Goal: Check status: Check status

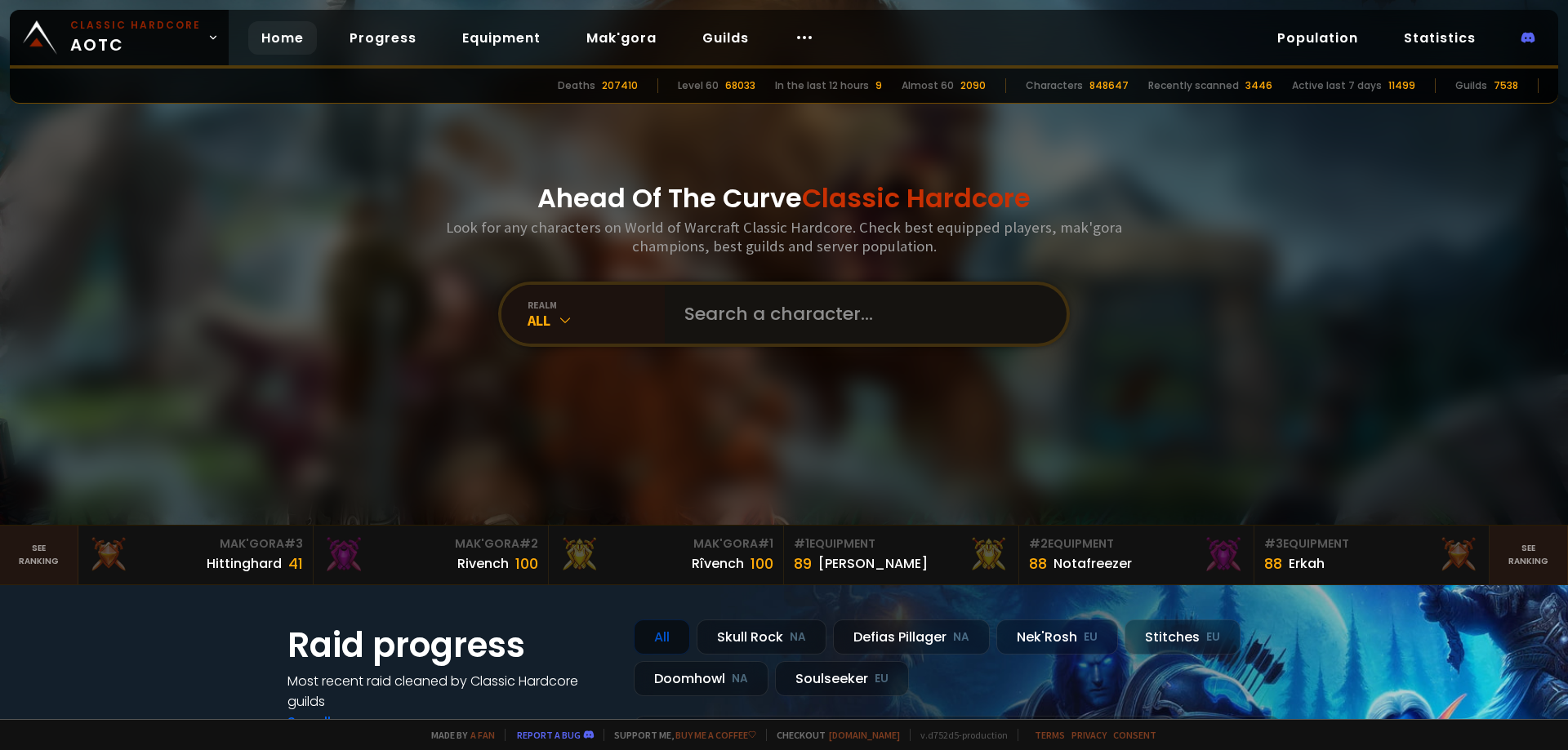
click at [712, 311] on input "text" at bounding box center [860, 314] width 372 height 59
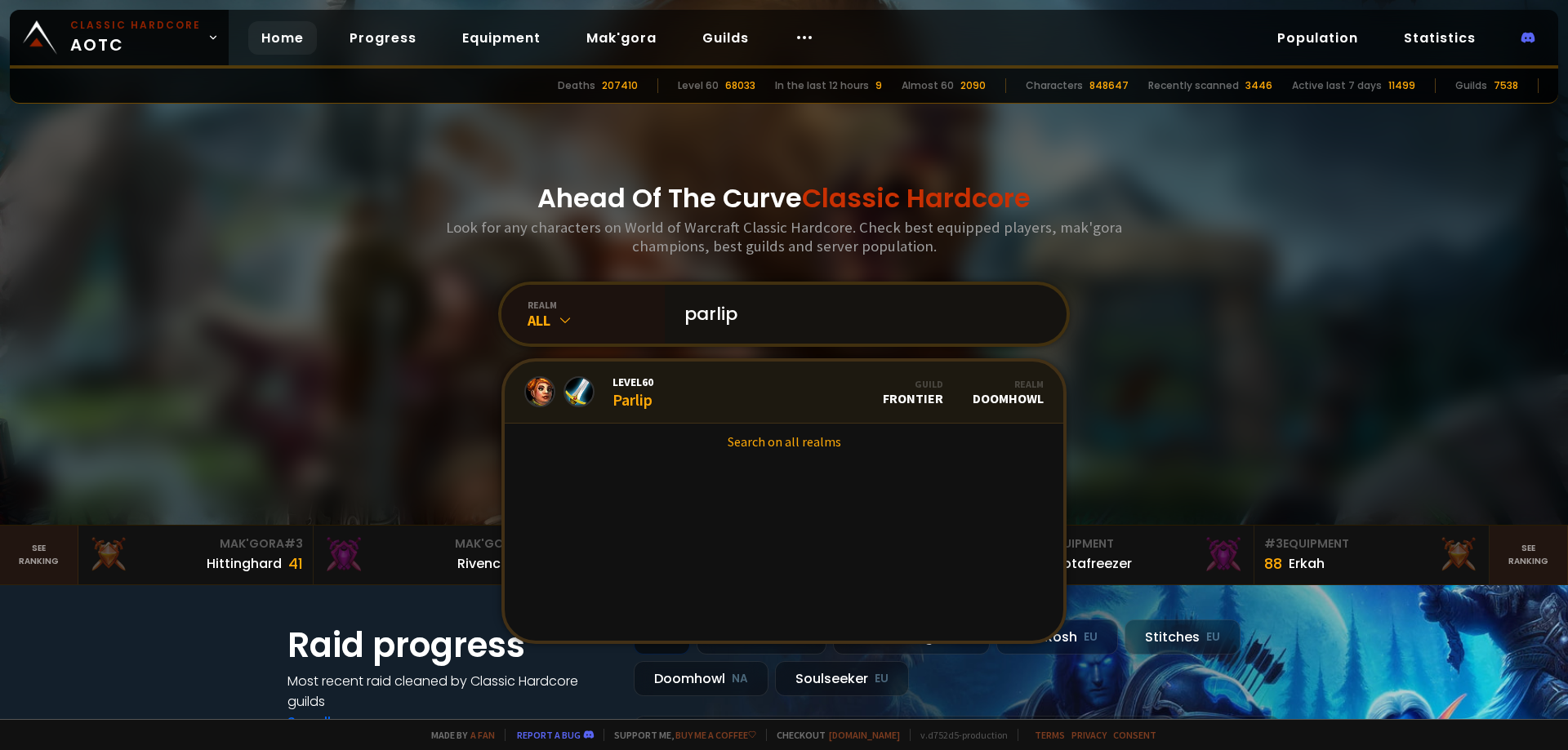
type input "parlip"
click at [624, 399] on div "Level 60 Parlip" at bounding box center [633, 392] width 41 height 35
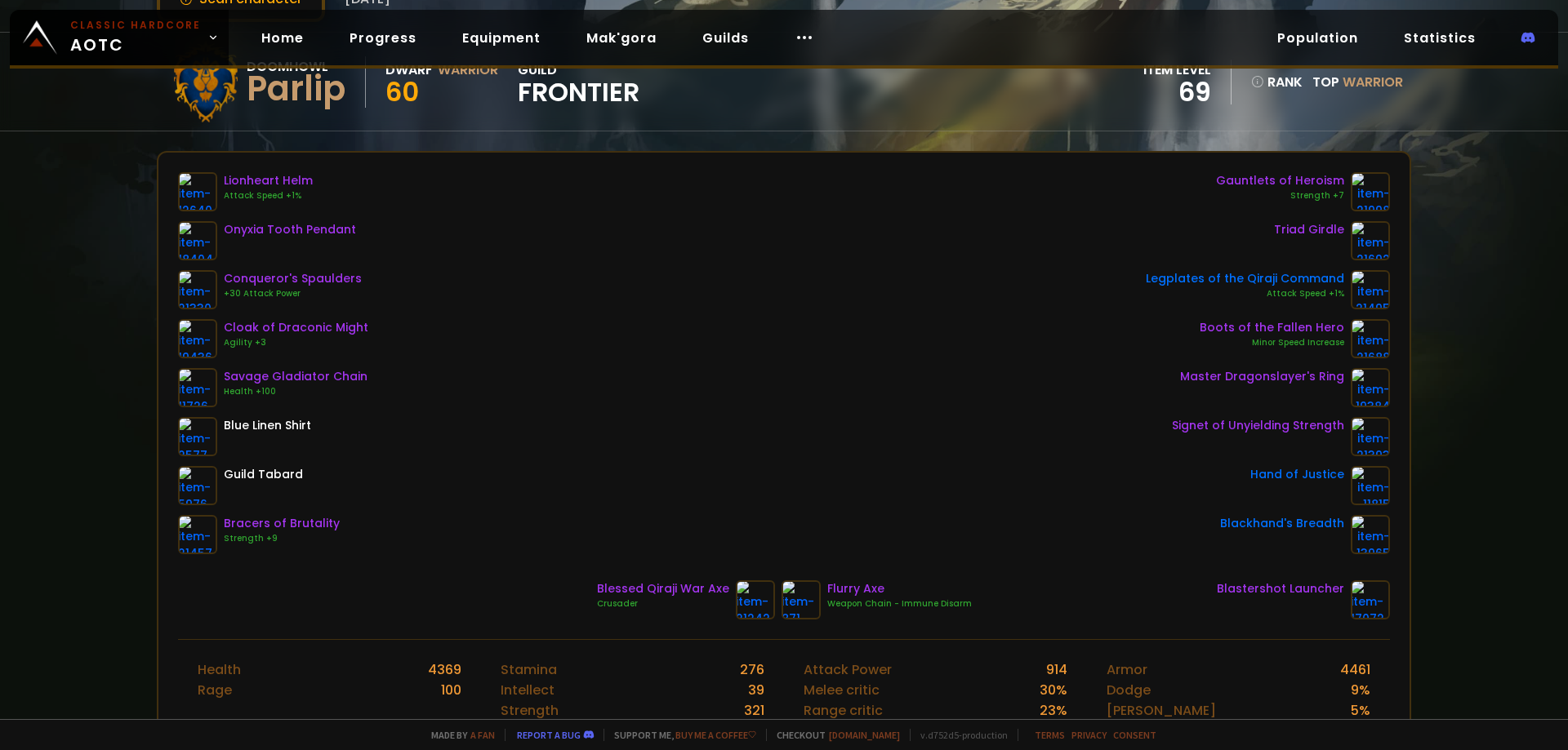
scroll to position [163, 0]
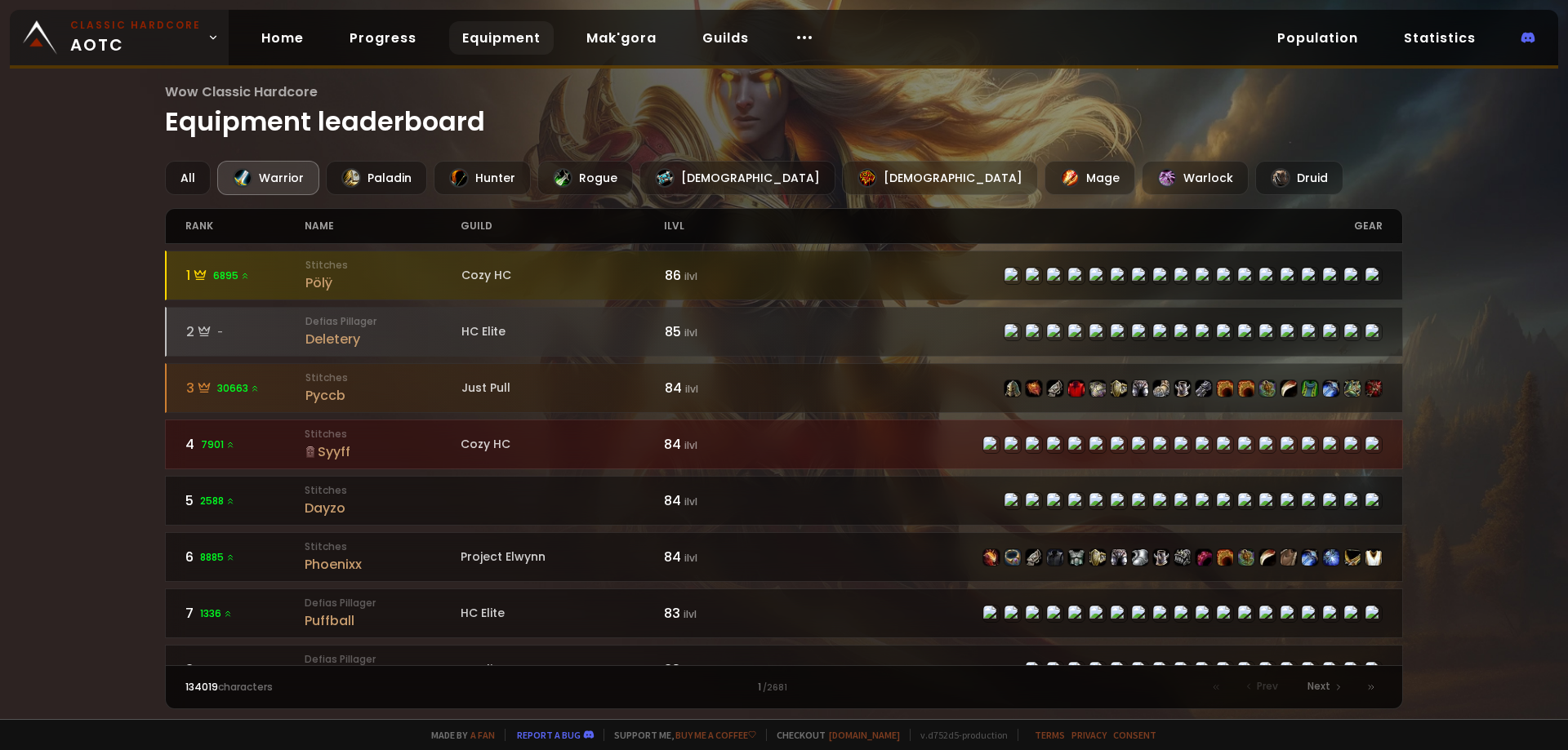
drag, startPoint x: 155, startPoint y: 43, endPoint x: 169, endPoint y: 55, distance: 18.4
click at [156, 44] on span "Classic Hardcore AOTC" at bounding box center [135, 38] width 131 height 40
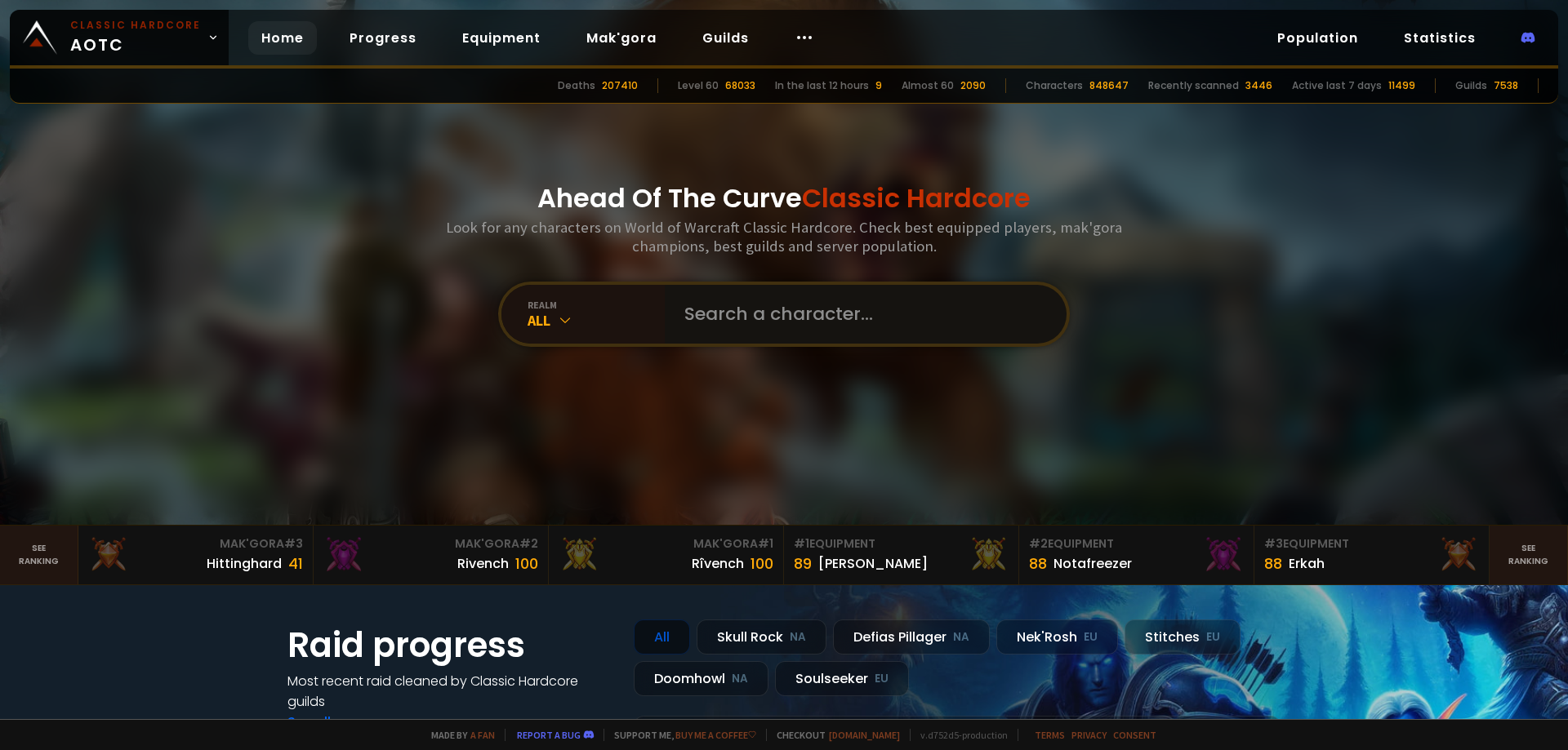
click at [770, 306] on input "text" at bounding box center [860, 314] width 372 height 59
type input "ahmpyblaster"
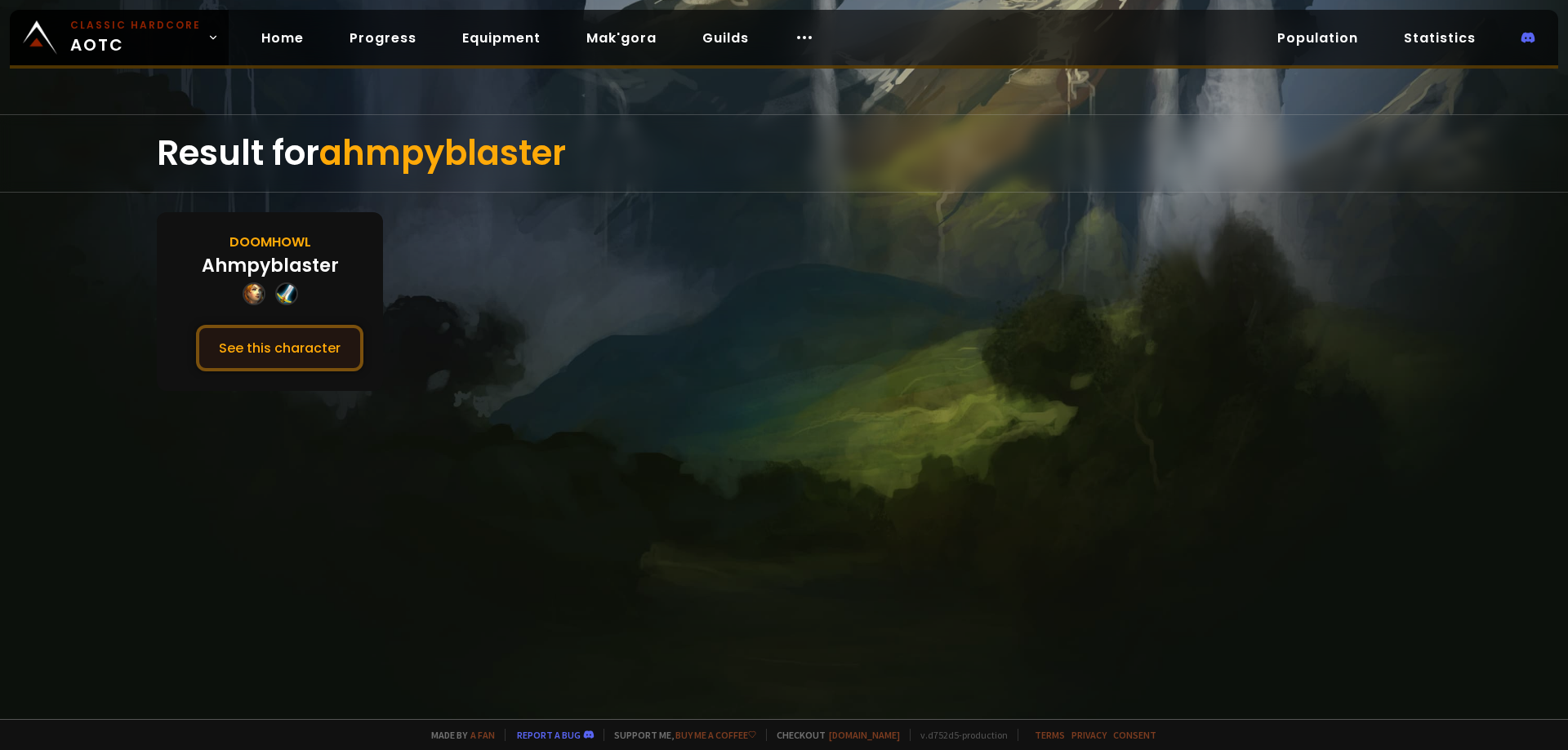
click at [280, 337] on button "See this character" at bounding box center [280, 348] width 168 height 47
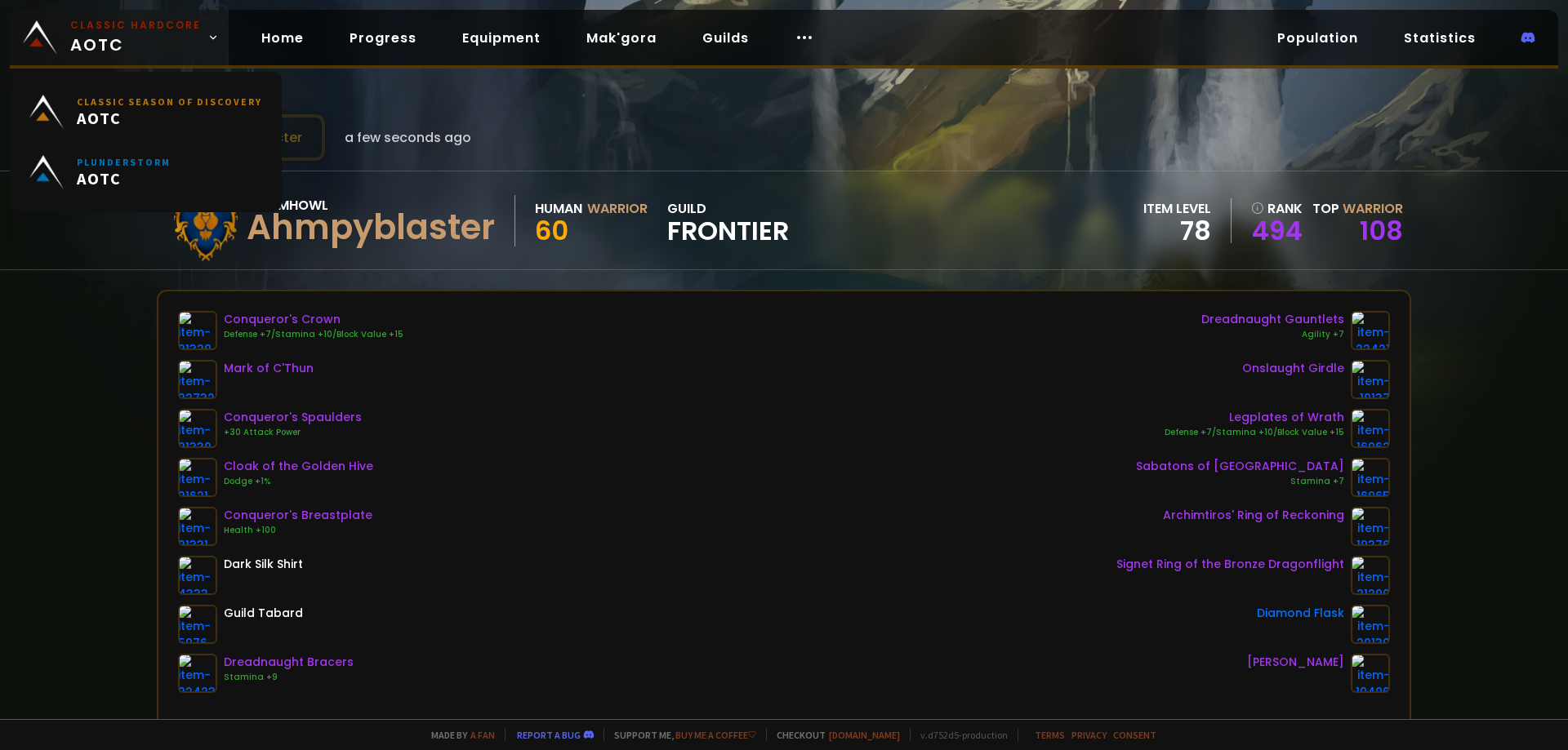
click at [105, 52] on span "Classic Hardcore AOTC" at bounding box center [135, 38] width 131 height 40
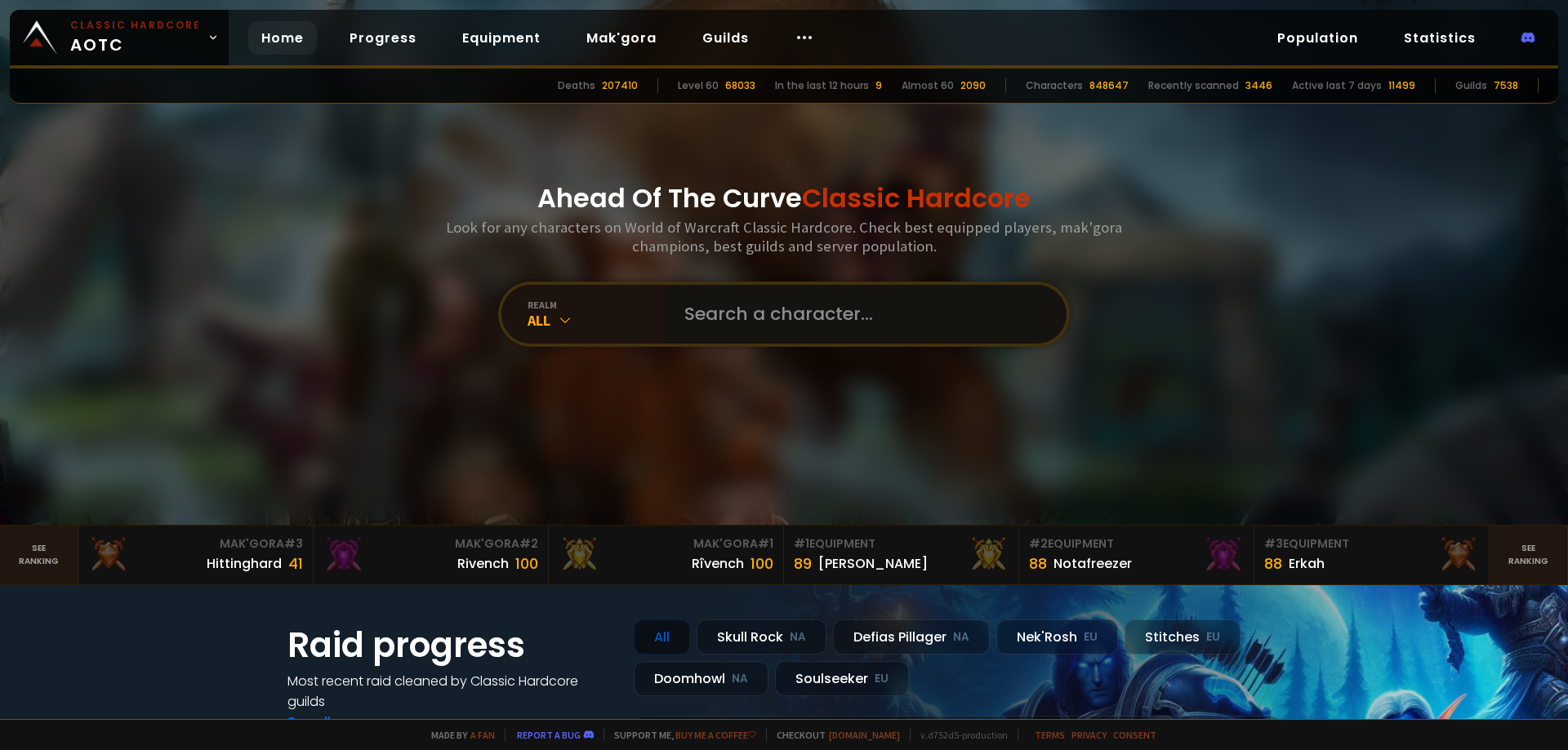
click at [704, 315] on input "text" at bounding box center [860, 314] width 372 height 59
type input "ora"
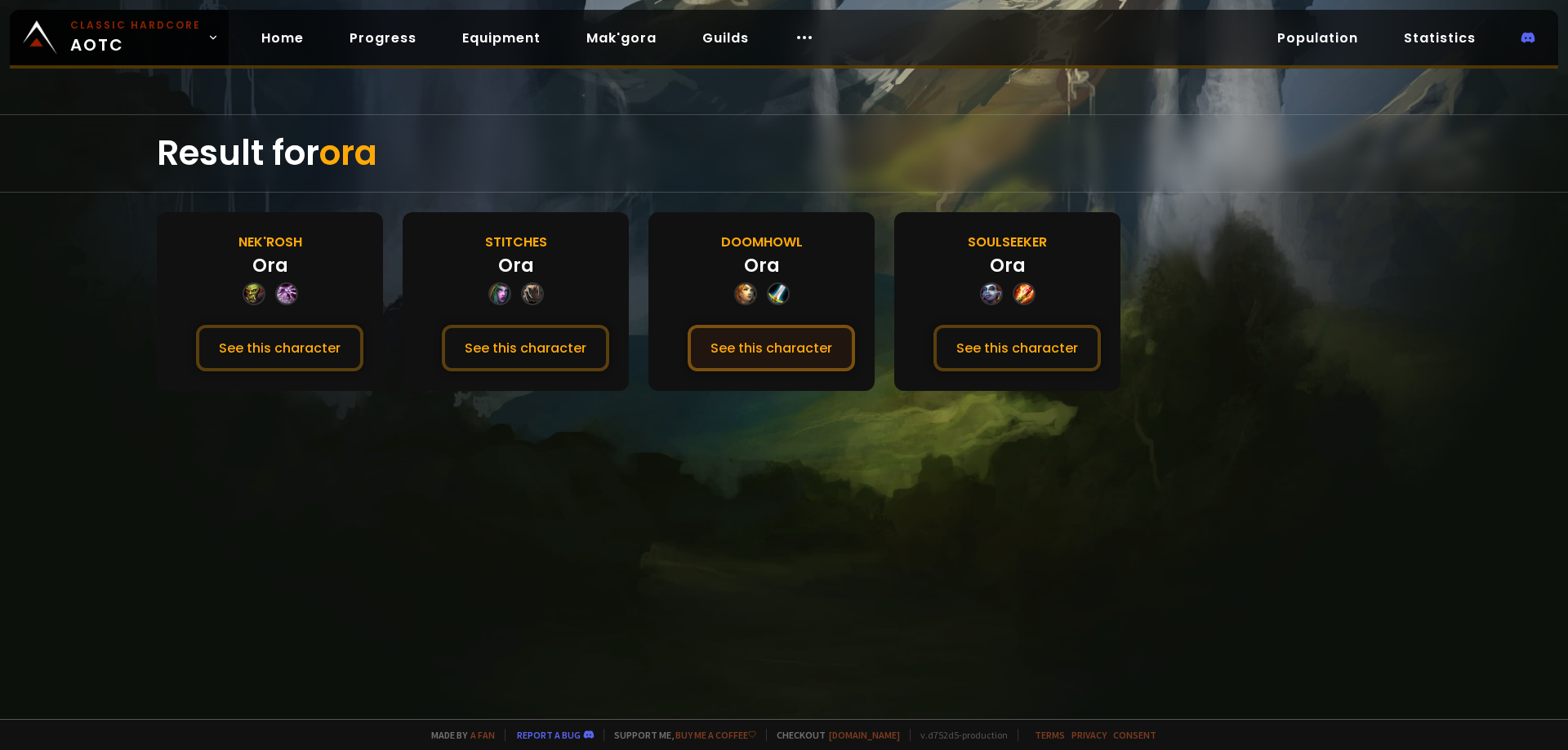
click at [781, 340] on button "See this character" at bounding box center [772, 348] width 168 height 47
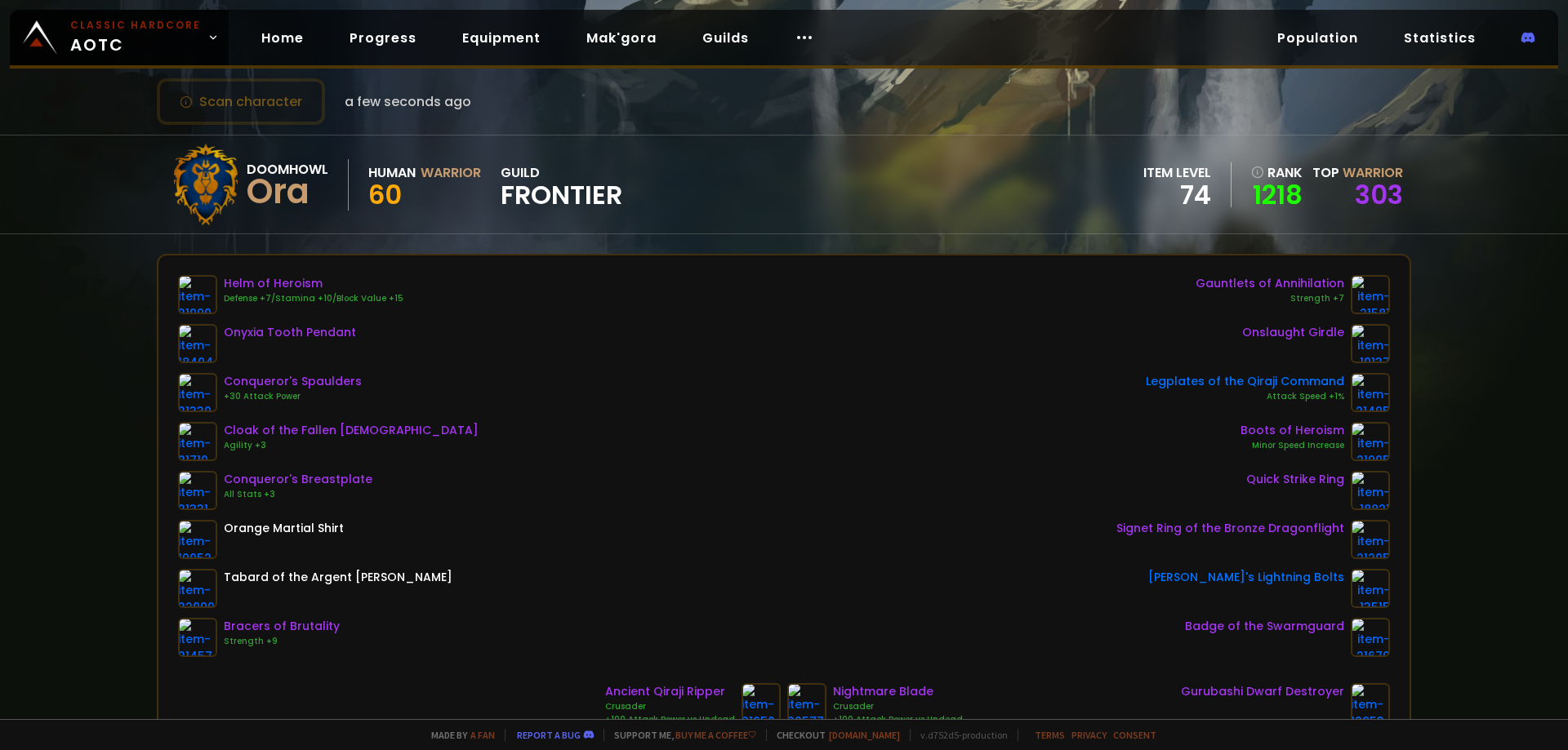
scroll to position [82, 0]
